Goal: Information Seeking & Learning: Check status

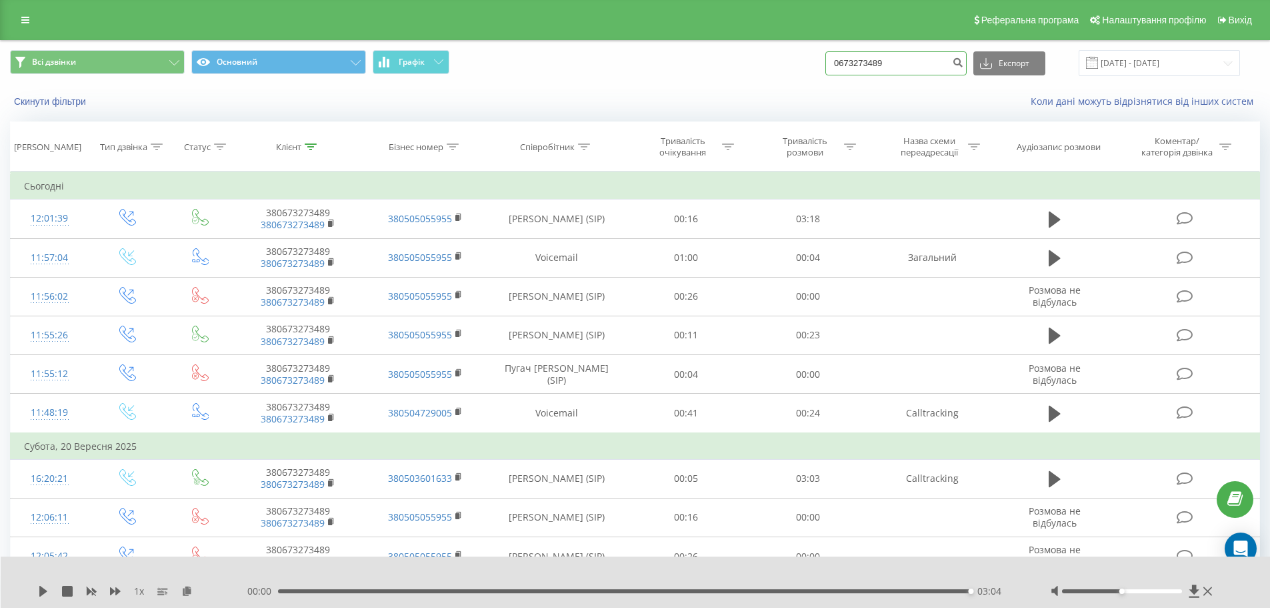
drag, startPoint x: 913, startPoint y: 67, endPoint x: 782, endPoint y: 73, distance: 131.5
click at [782, 73] on div "Всі дзвінки Основний Графік 0673273489 Експорт .csv .xls .xlsx 23.06.2025 - 23.…" at bounding box center [635, 63] width 1250 height 26
drag, startPoint x: 928, startPoint y: 63, endPoint x: 826, endPoint y: 63, distance: 102.0
click at [826, 63] on div "Всі дзвінки Основний Графік Експорт .csv .xls .xlsx 23.06.2025 - 23.09.2025" at bounding box center [635, 63] width 1250 height 26
paste input "066)496-07-20"
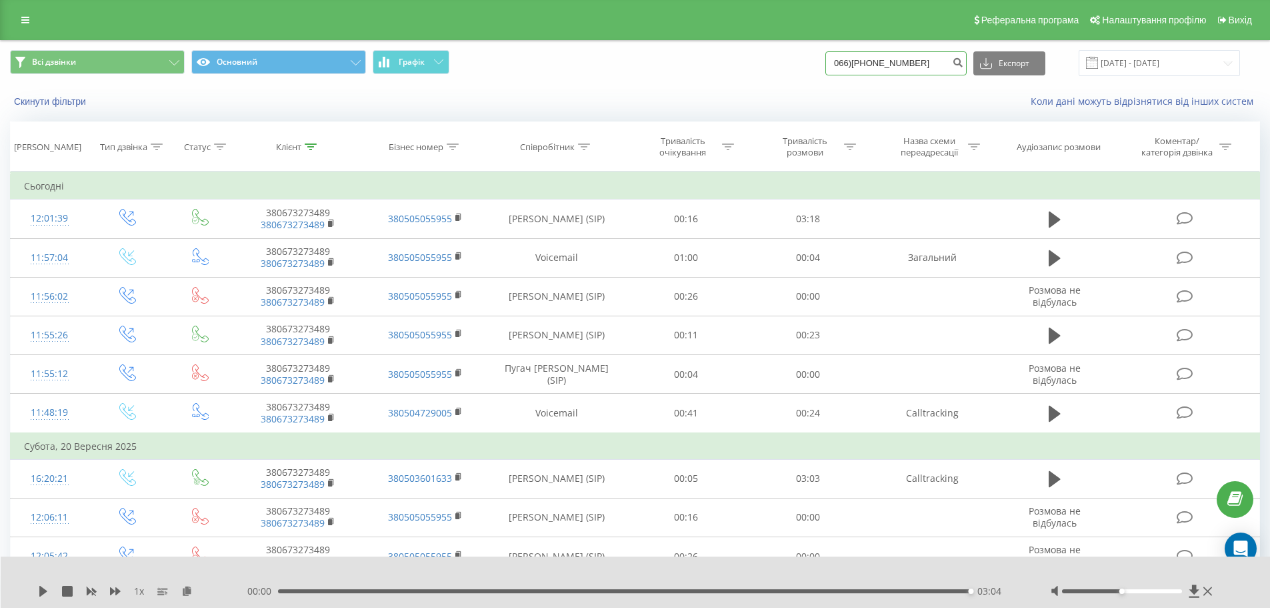
click at [896, 63] on input "066)496-07-20" at bounding box center [896, 63] width 141 height 24
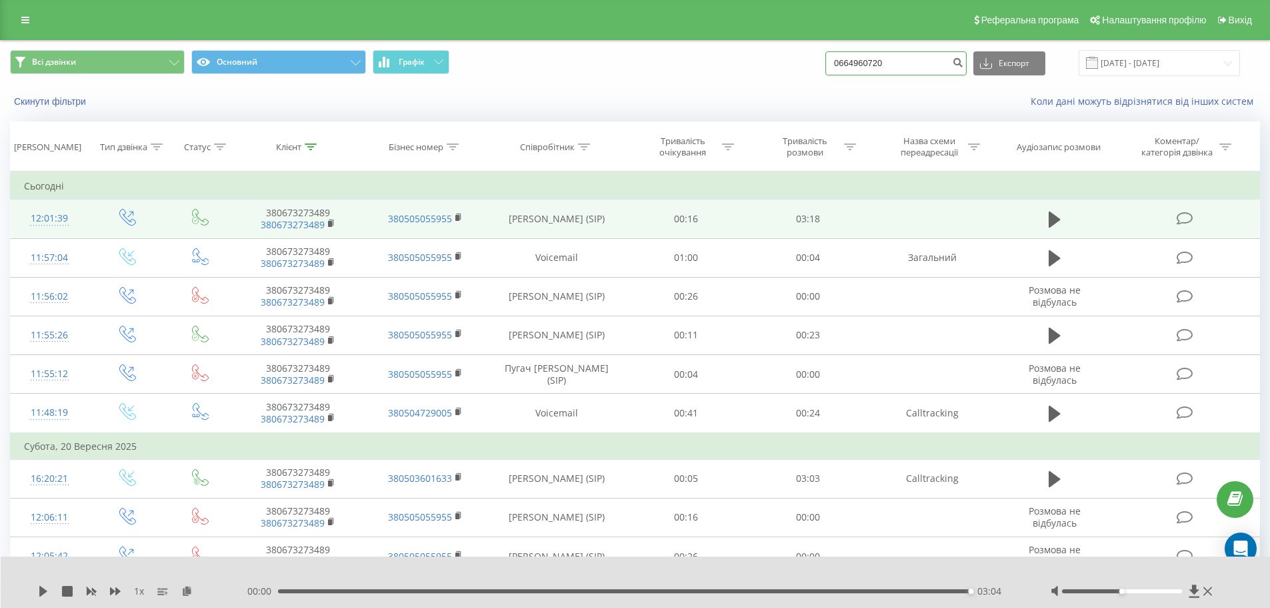
type input "0664960720"
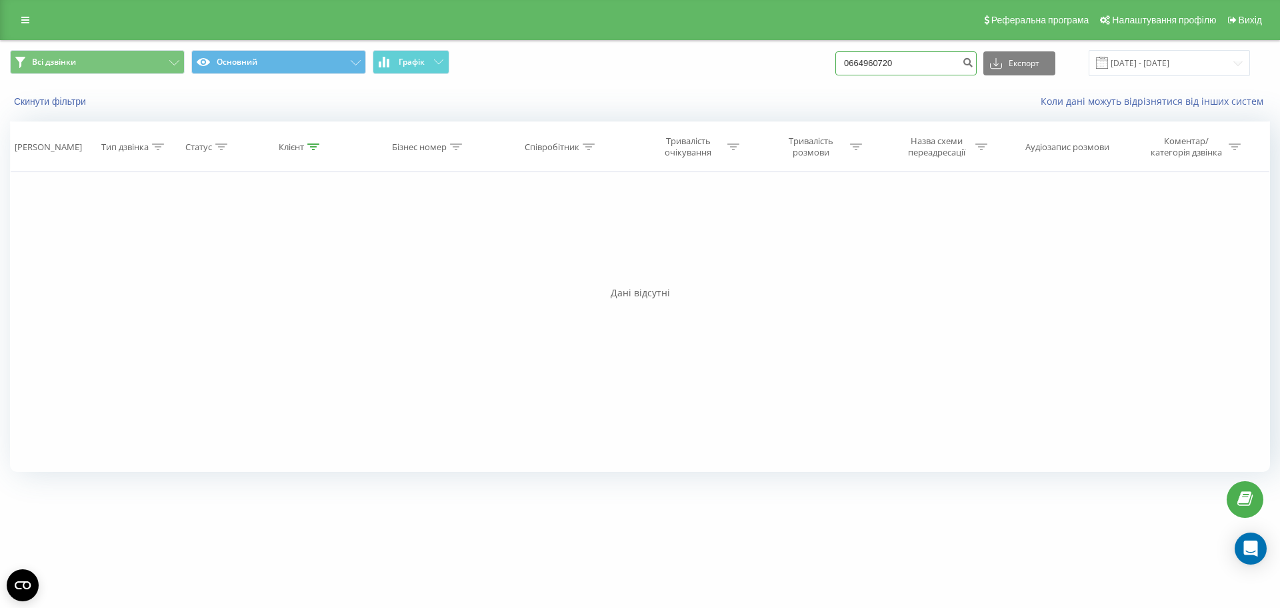
click at [916, 65] on input "0664960720" at bounding box center [906, 63] width 141 height 24
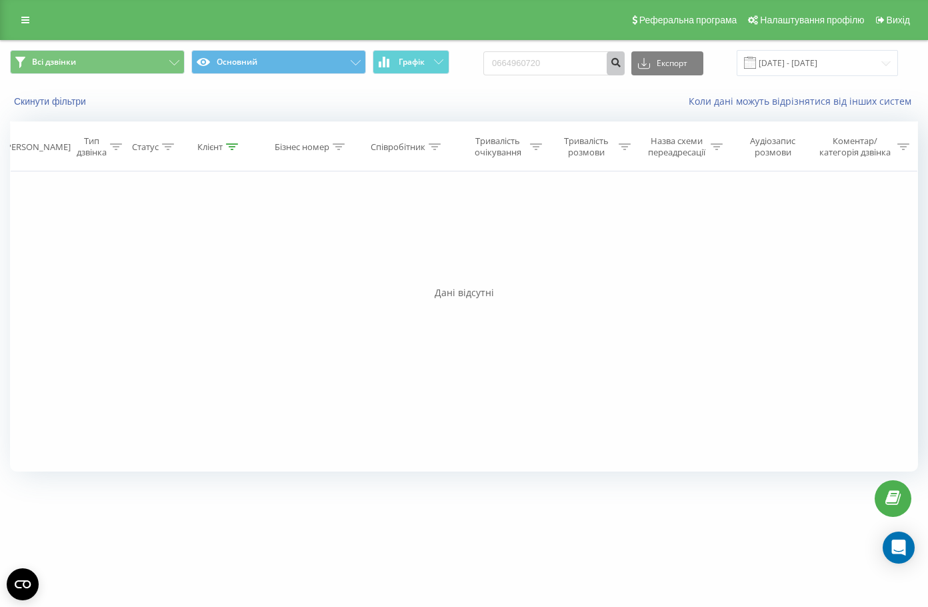
click at [622, 62] on icon "submit" at bounding box center [615, 61] width 11 height 8
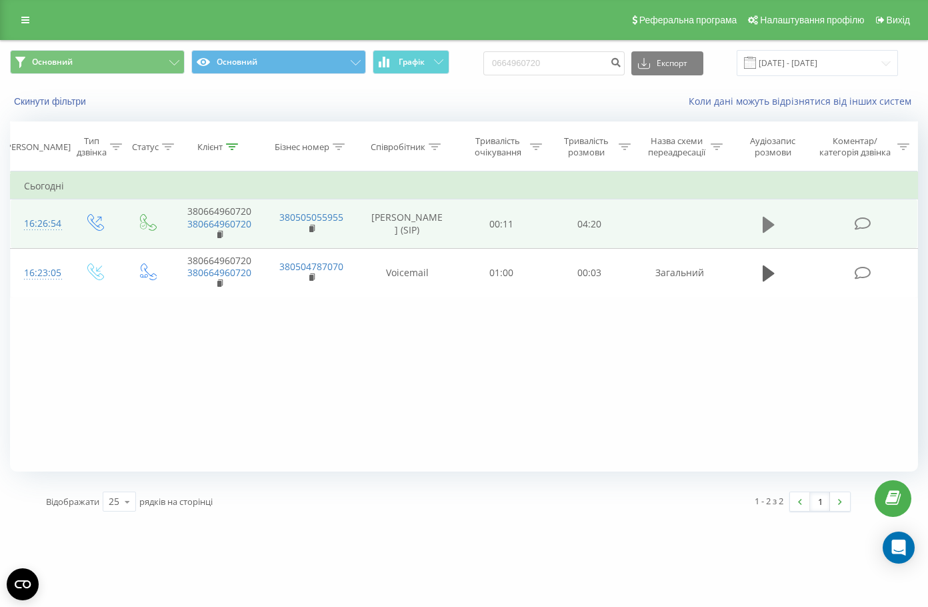
click at [764, 227] on icon at bounding box center [769, 224] width 12 height 16
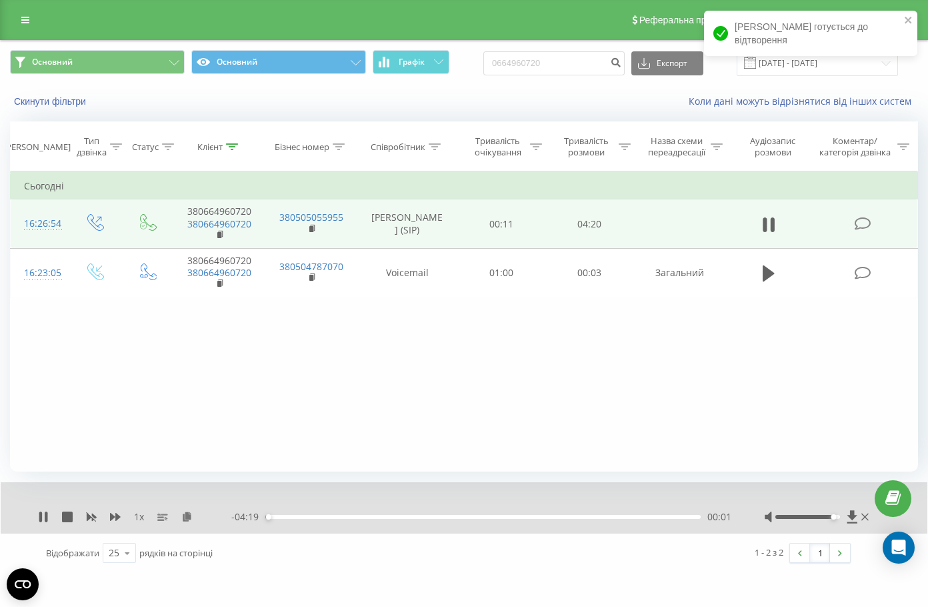
drag, startPoint x: 809, startPoint y: 517, endPoint x: 834, endPoint y: 518, distance: 25.4
click at [834, 518] on div "Accessibility label" at bounding box center [834, 516] width 5 height 5
